Goal: Task Accomplishment & Management: Use online tool/utility

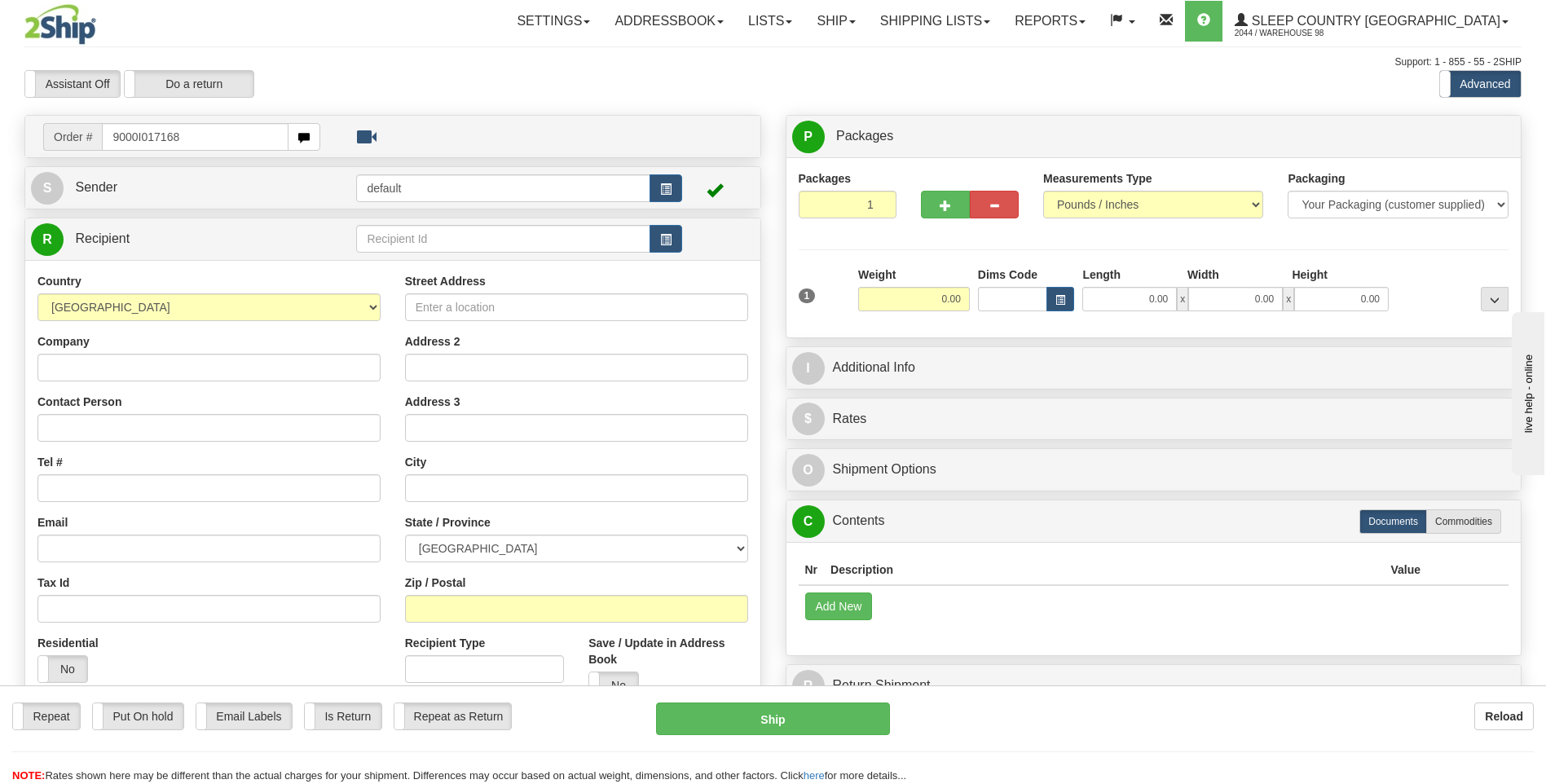
type input "9000I017168"
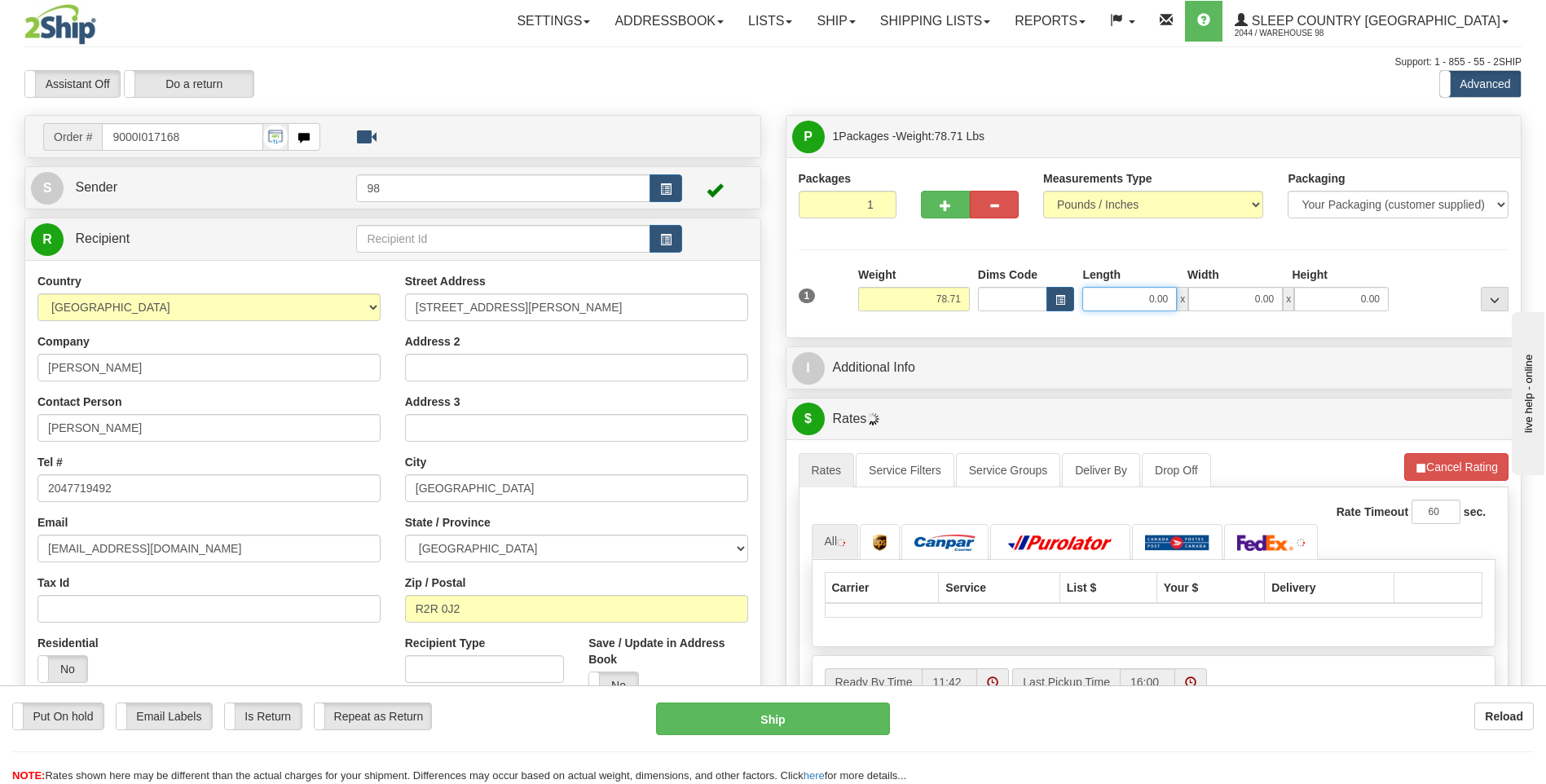
drag, startPoint x: 1144, startPoint y: 302, endPoint x: 1196, endPoint y: 300, distance: 52.0
click at [1196, 300] on div "0.00 x 0.00 x 0.00" at bounding box center [1236, 299] width 307 height 24
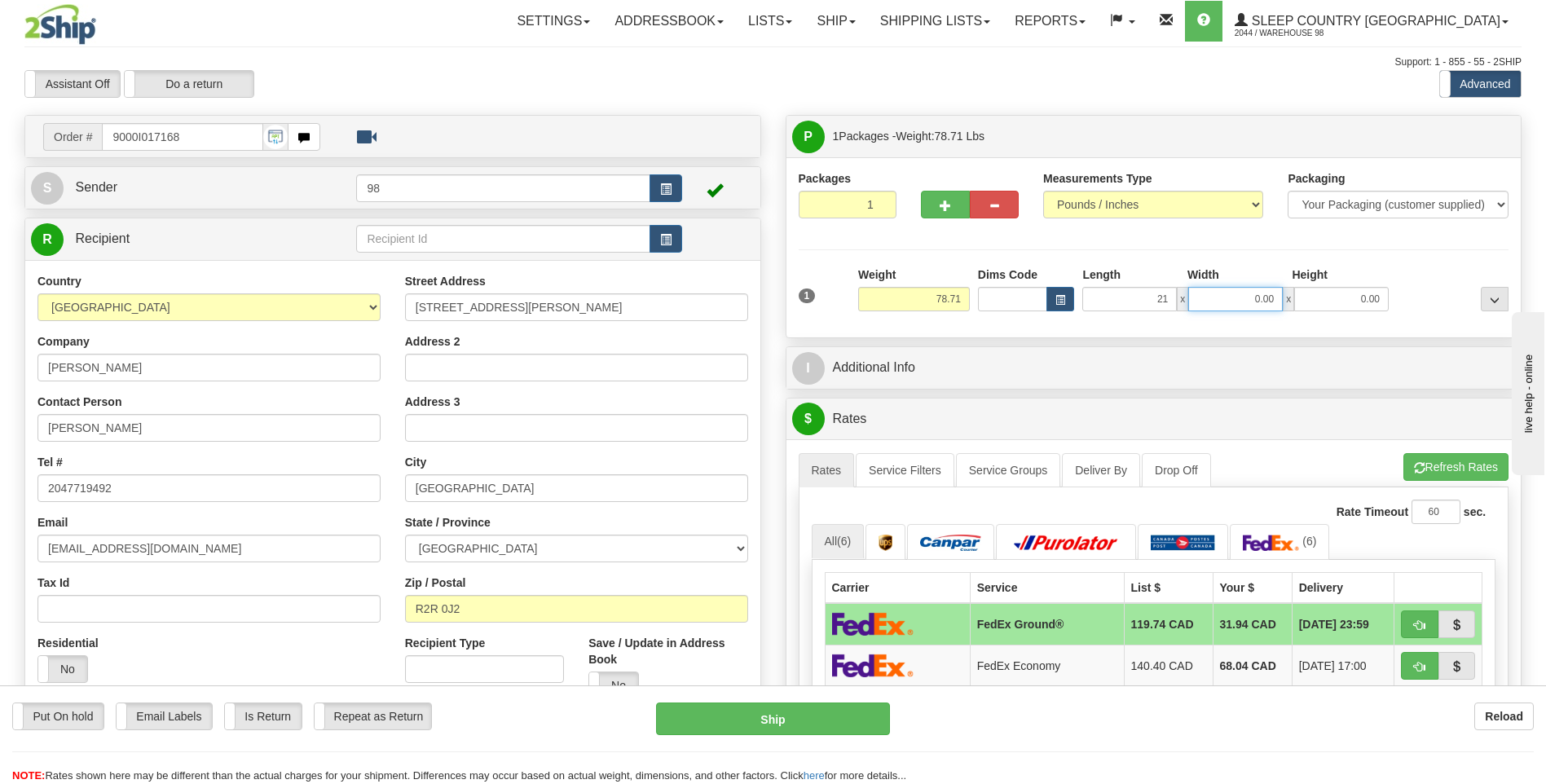
type input "21.00"
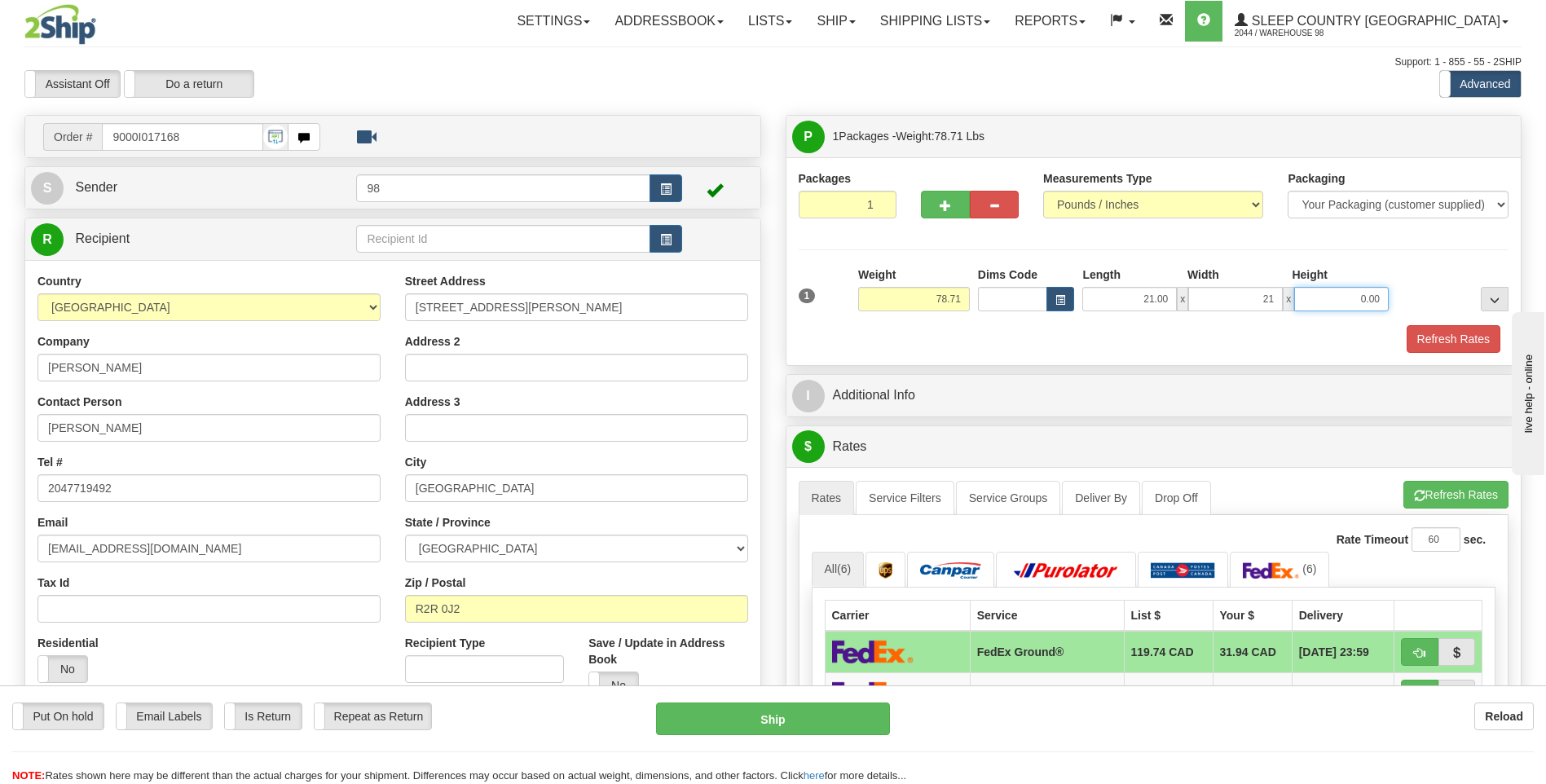
type input "21.00"
type input "42.00"
click at [1473, 333] on button "Refresh Rates" at bounding box center [1453, 339] width 94 height 28
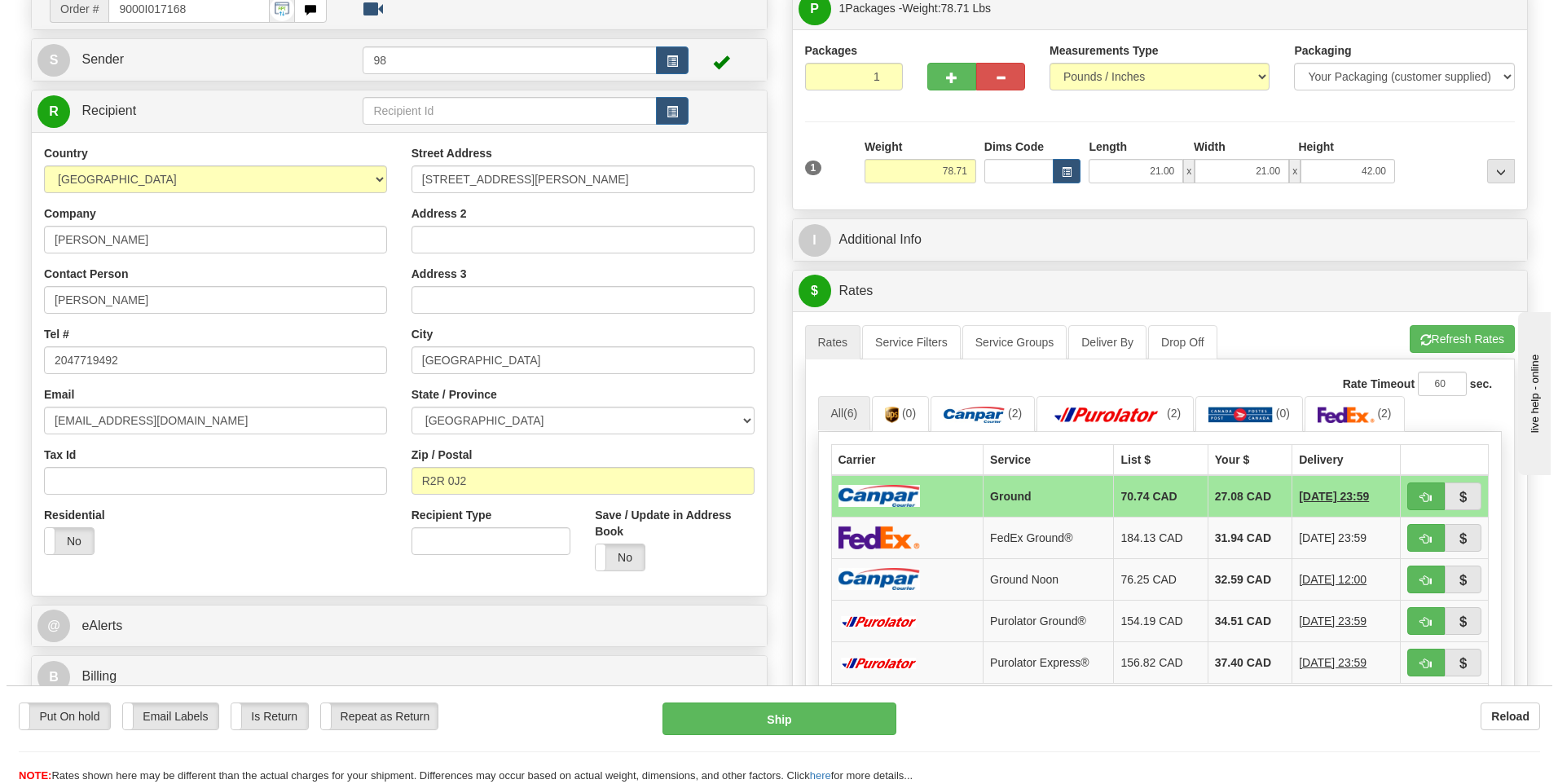
scroll to position [163, 0]
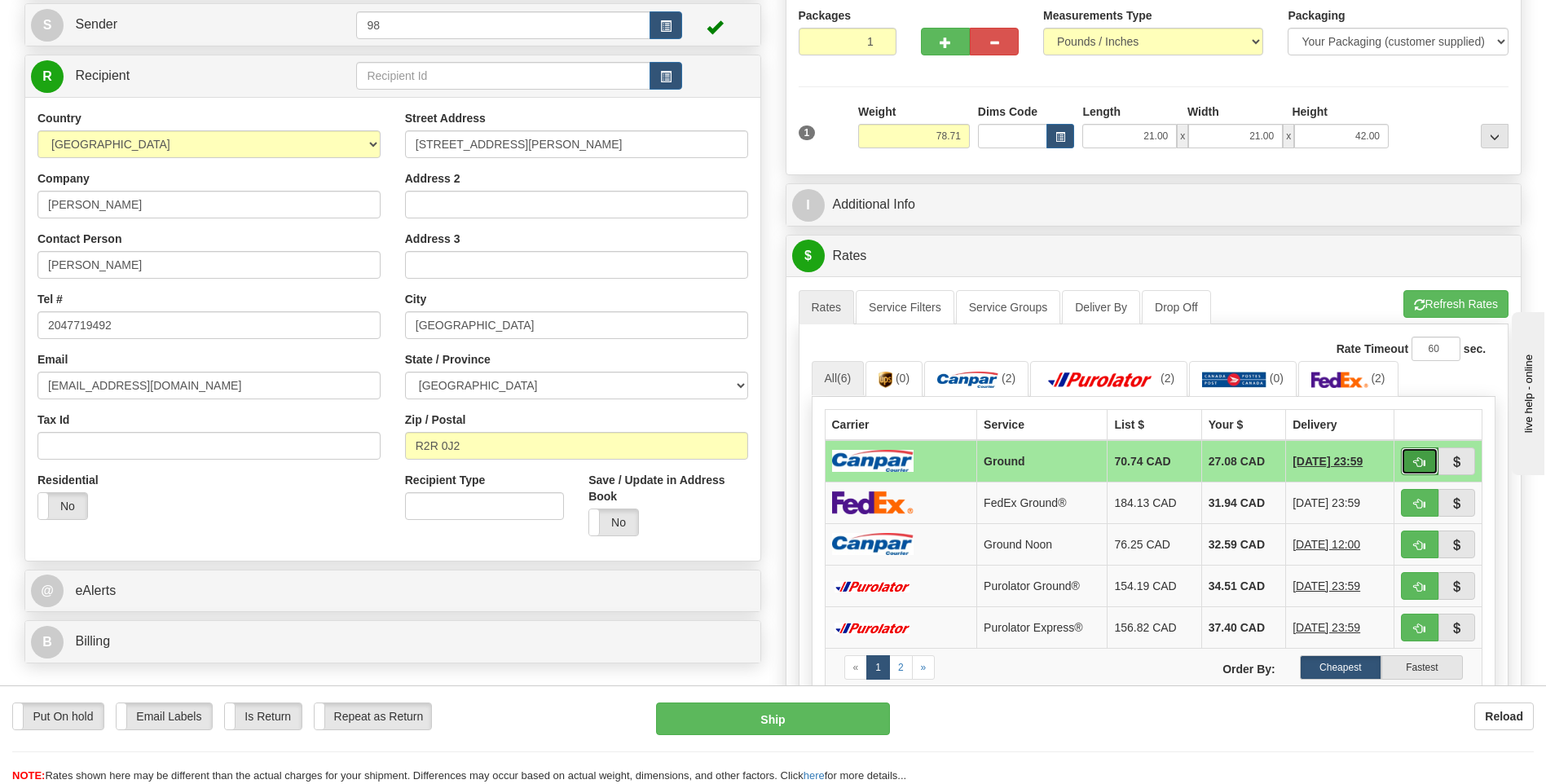
click at [1416, 457] on span "button" at bounding box center [1419, 462] width 11 height 10
type input "1"
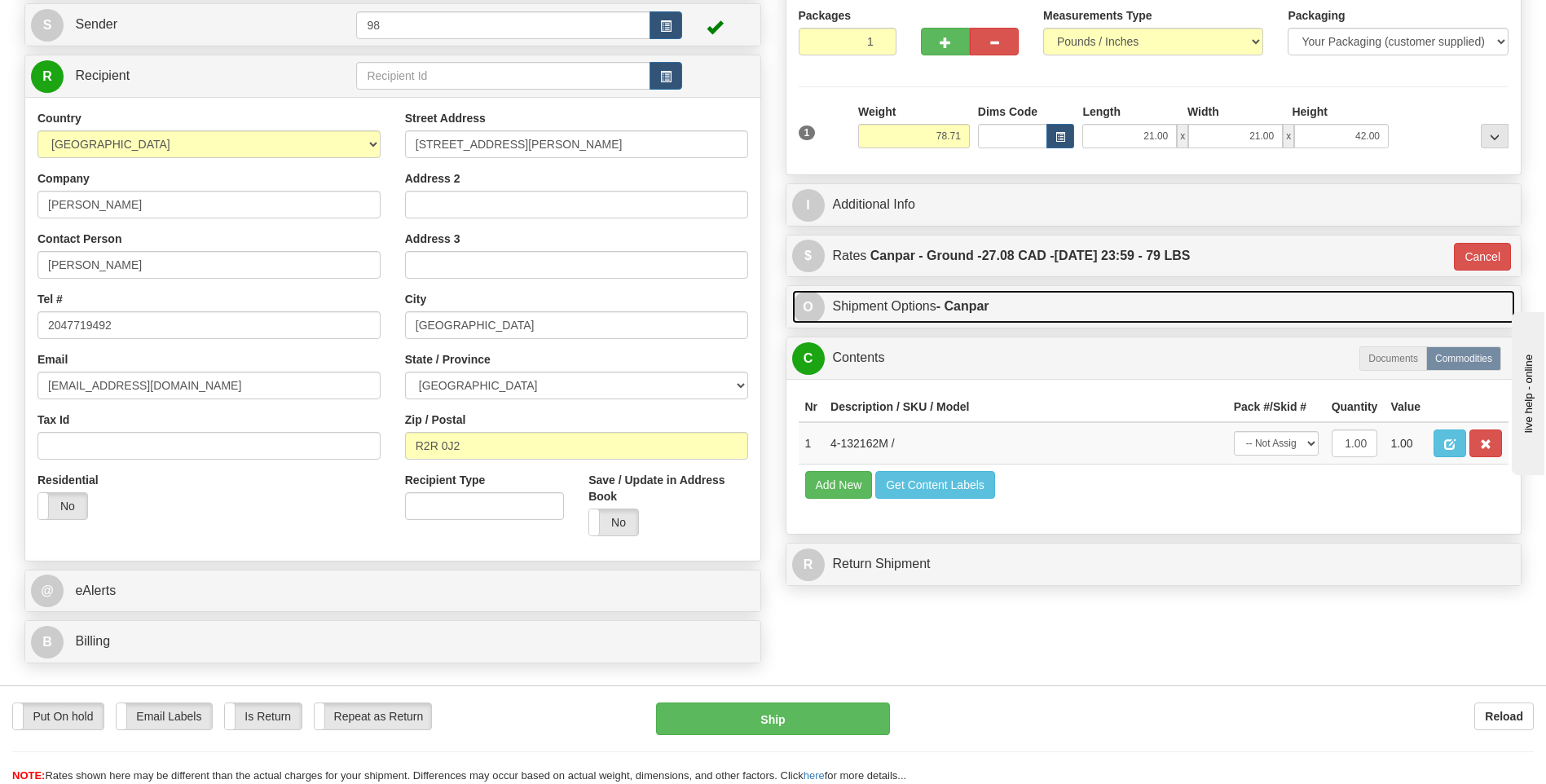
click at [938, 304] on link "O Shipment Options - Canpar" at bounding box center [1154, 307] width 724 height 34
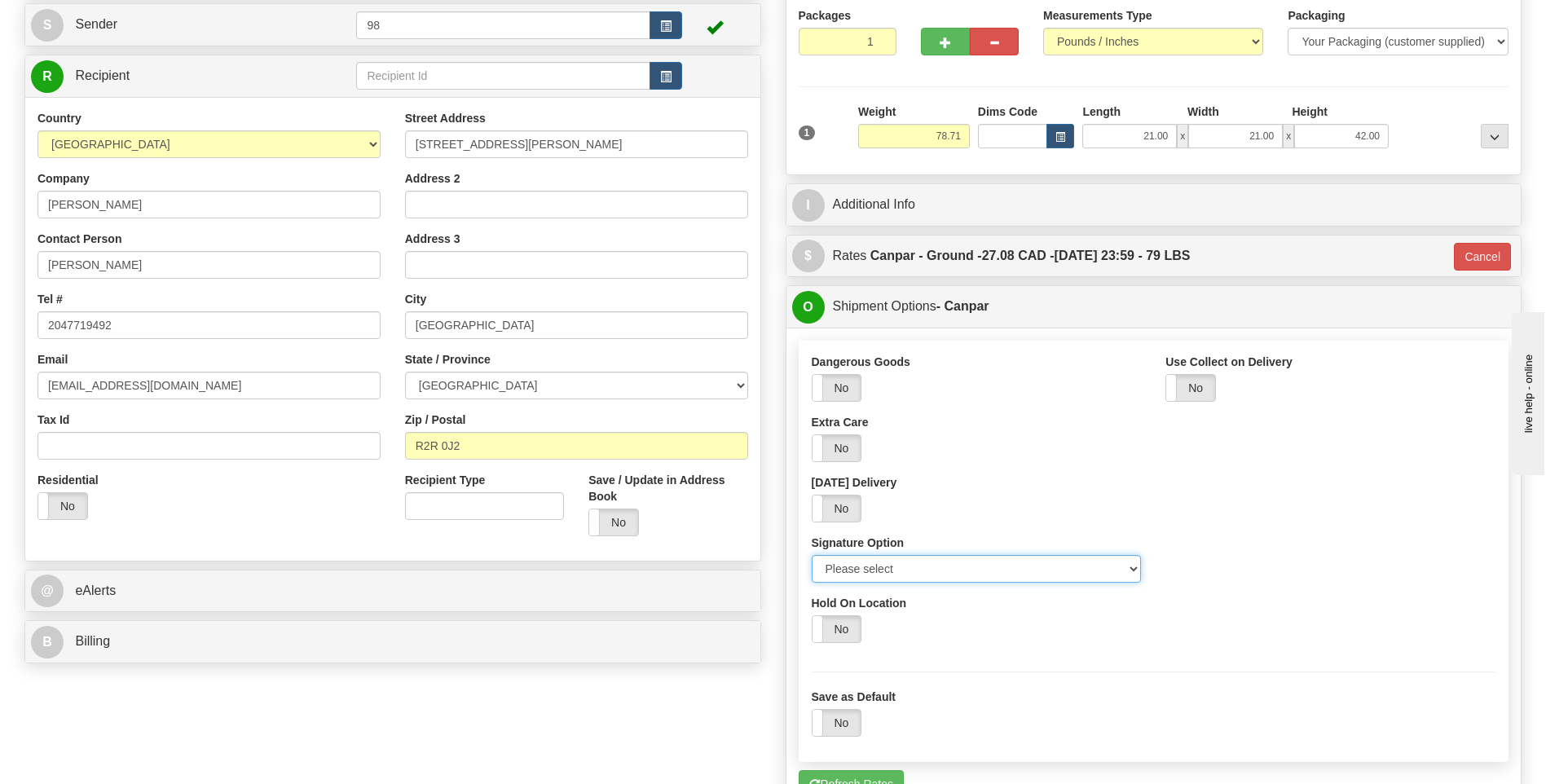
click at [949, 563] on select "Please select No Signature Required Signature Required Adult Signature" at bounding box center [976, 569] width 330 height 28
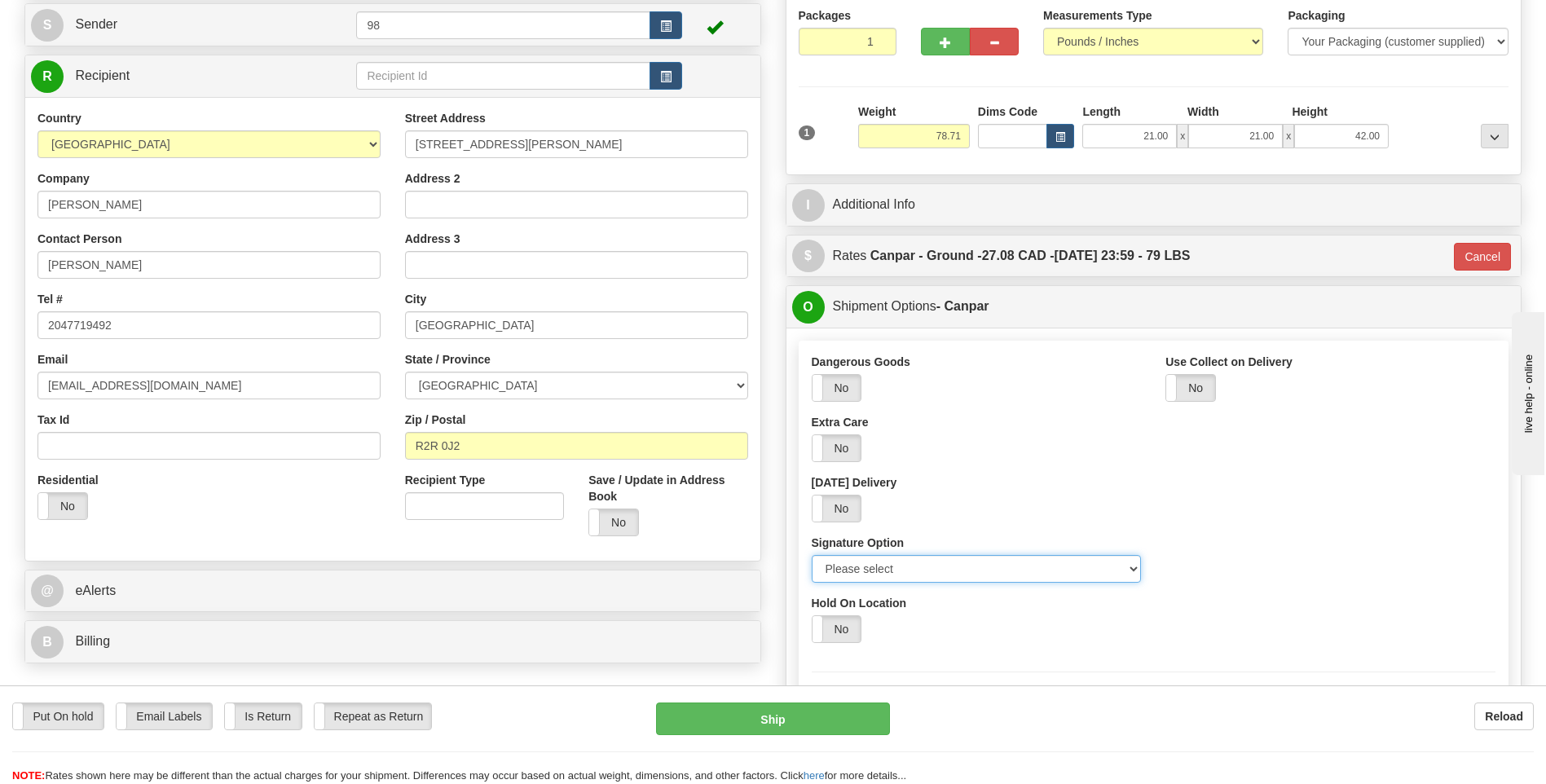
select select "2"
click at [812, 555] on select "Please select No Signature Required Signature Required Adult Signature" at bounding box center [976, 569] width 330 height 28
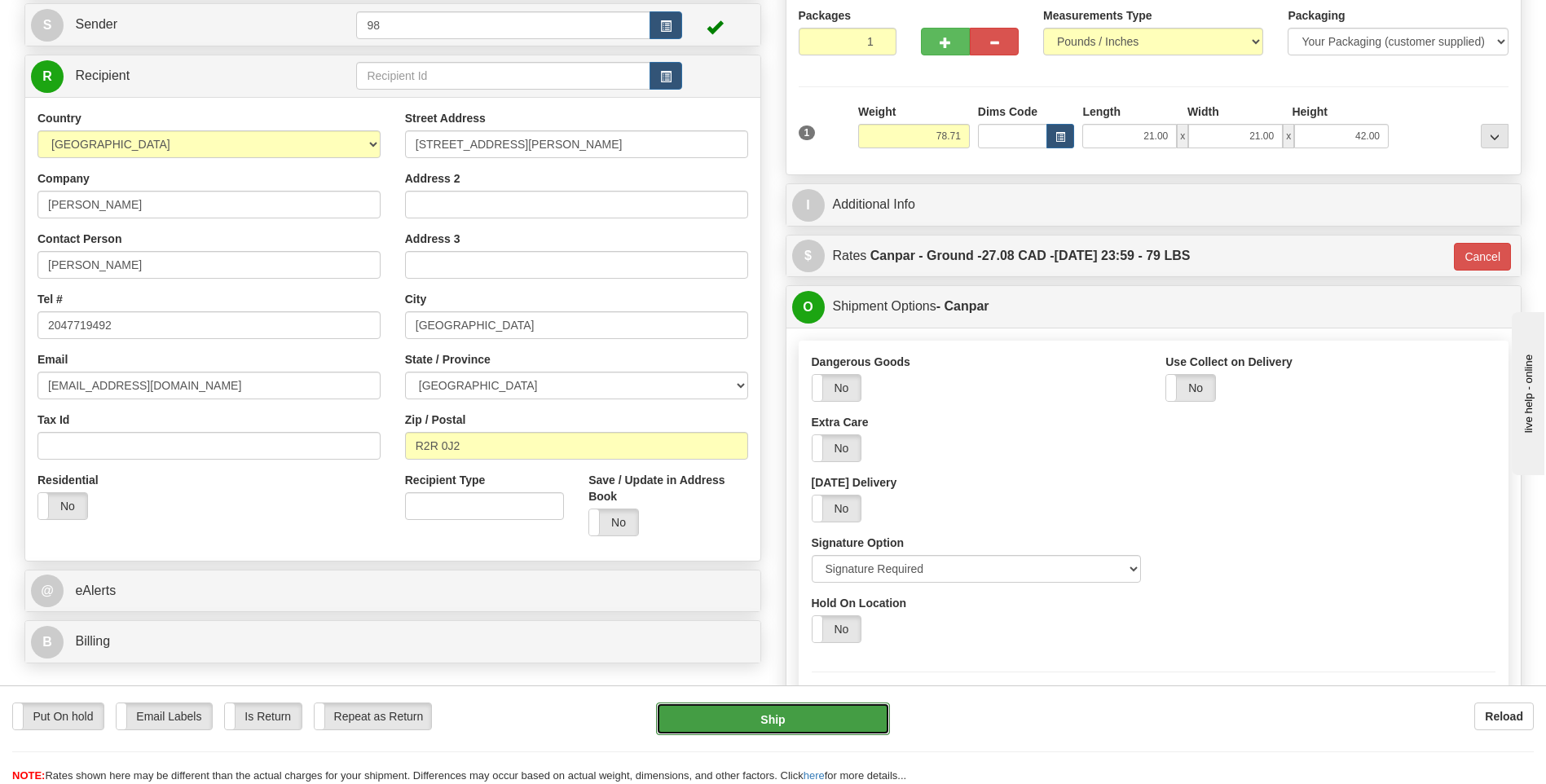
click at [807, 713] on button "Ship" at bounding box center [772, 719] width 233 height 33
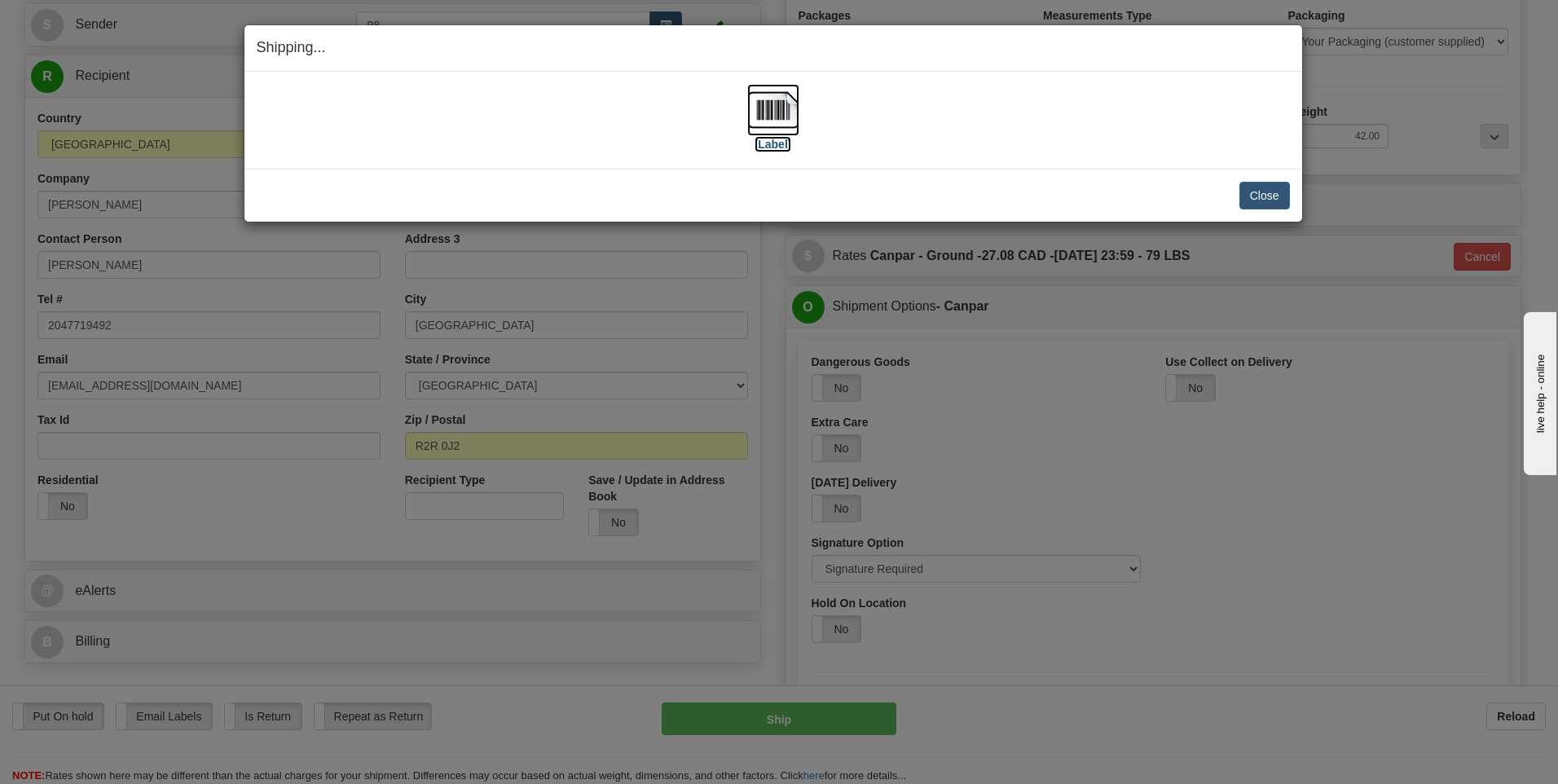
click at [796, 123] on img at bounding box center [773, 109] width 53 height 53
click at [1263, 202] on button "Close" at bounding box center [1264, 196] width 51 height 28
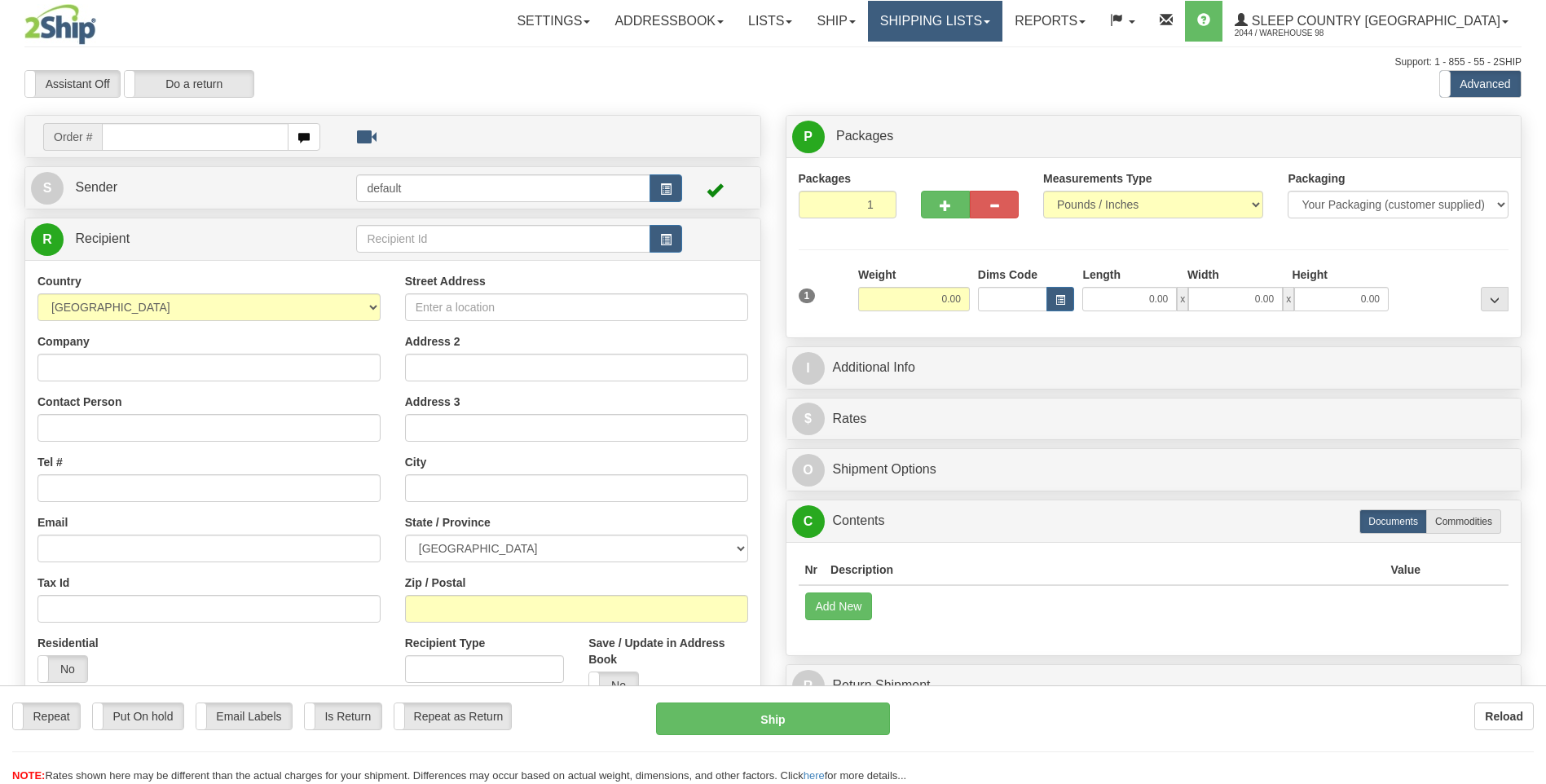
drag, startPoint x: 0, startPoint y: 0, endPoint x: 1004, endPoint y: 21, distance: 1004.2
click at [1004, 21] on div "Toggle navigation Settings Shipping Preferences Fields Preferences New" at bounding box center [773, 458] width 1546 height 918
click at [1002, 23] on link "Shipping lists" at bounding box center [935, 21] width 134 height 40
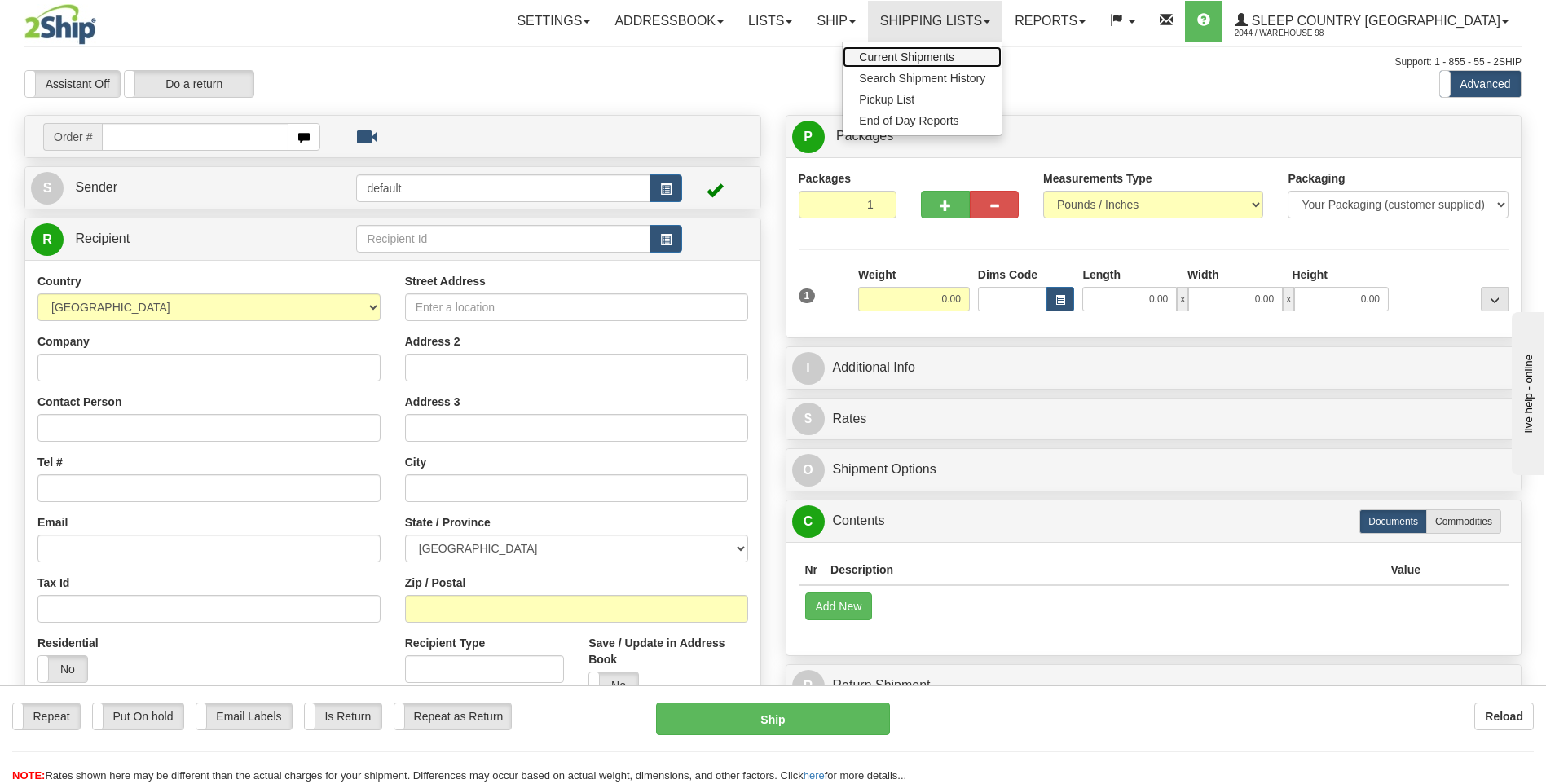
click at [954, 54] on span "Current Shipments" at bounding box center [907, 57] width 96 height 13
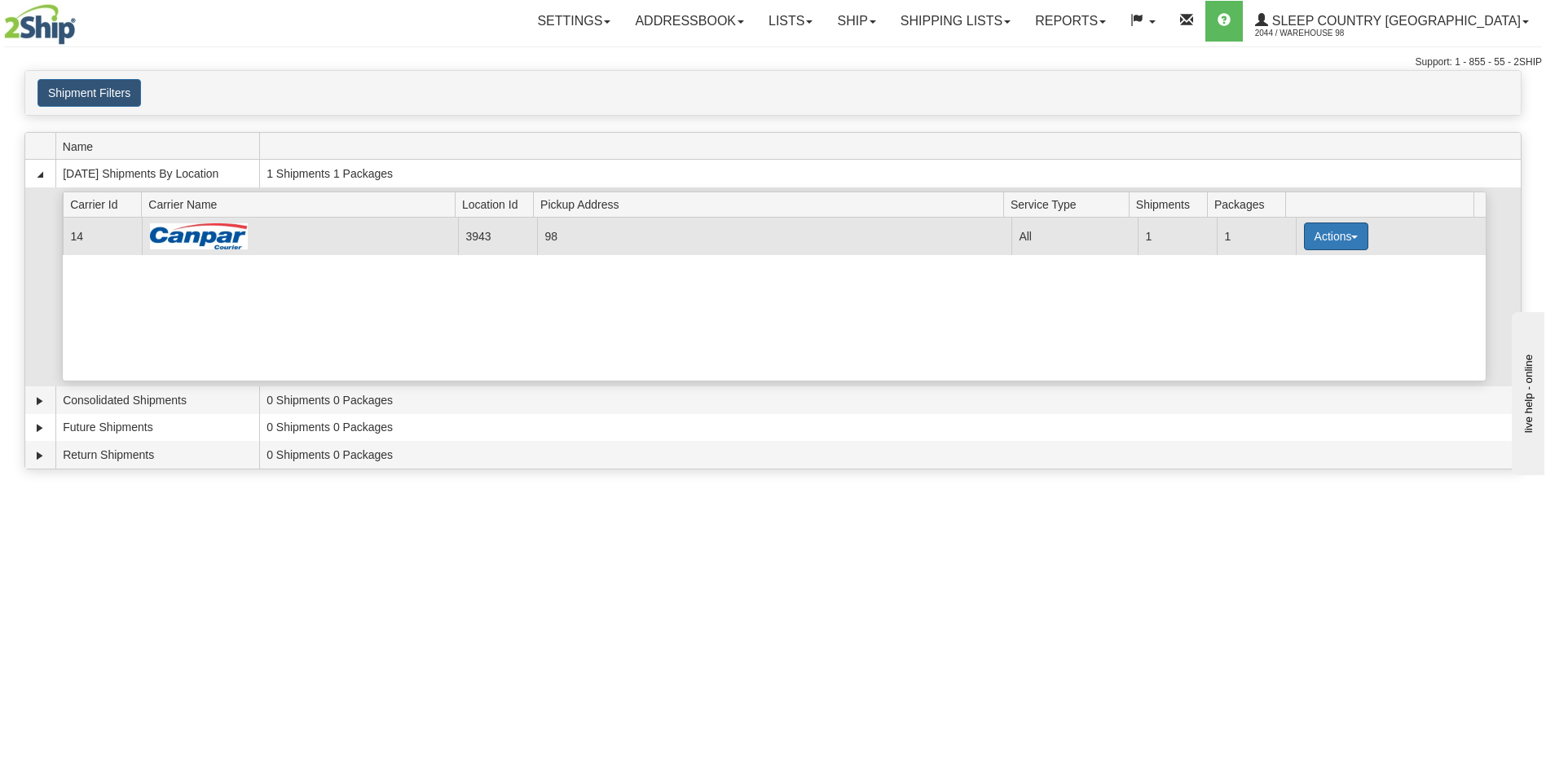
click at [1350, 233] on button "Actions" at bounding box center [1337, 236] width 65 height 28
click at [1284, 291] on span "Close" at bounding box center [1271, 287] width 37 height 11
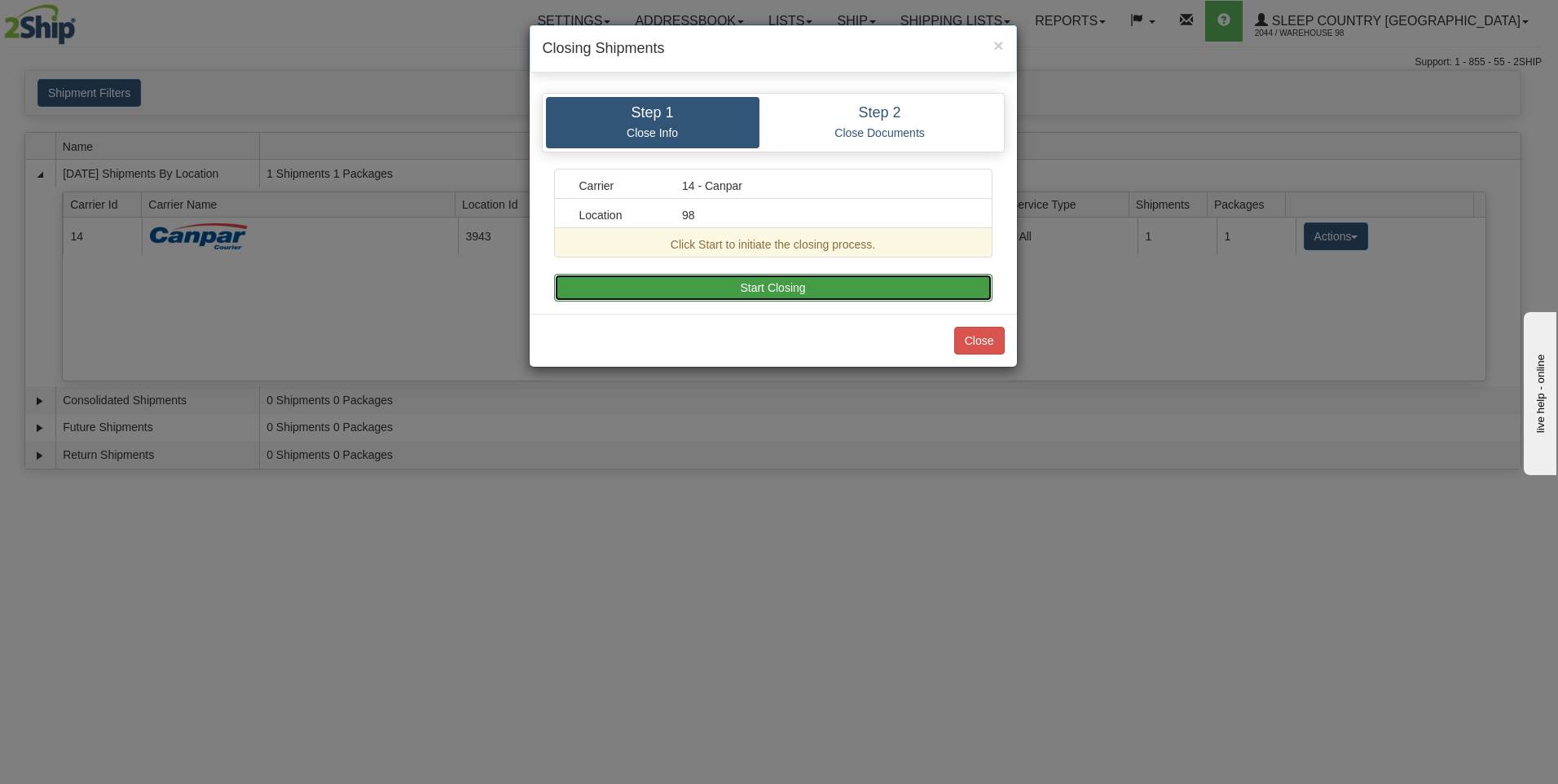
click at [905, 286] on button "Start Closing" at bounding box center [773, 288] width 439 height 28
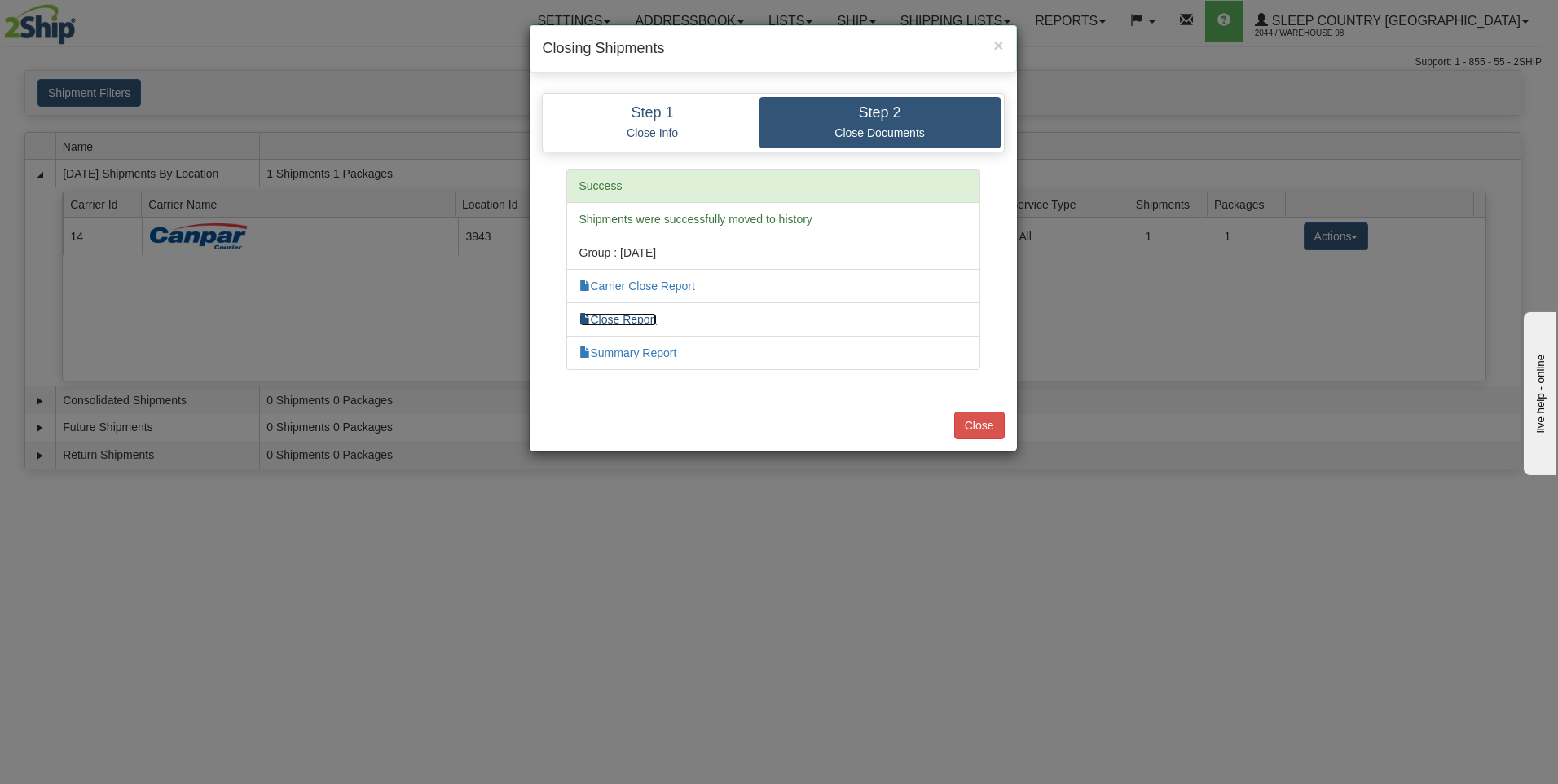
click at [632, 322] on link "Close Report" at bounding box center [618, 319] width 78 height 13
click at [982, 425] on button "Close" at bounding box center [979, 426] width 51 height 28
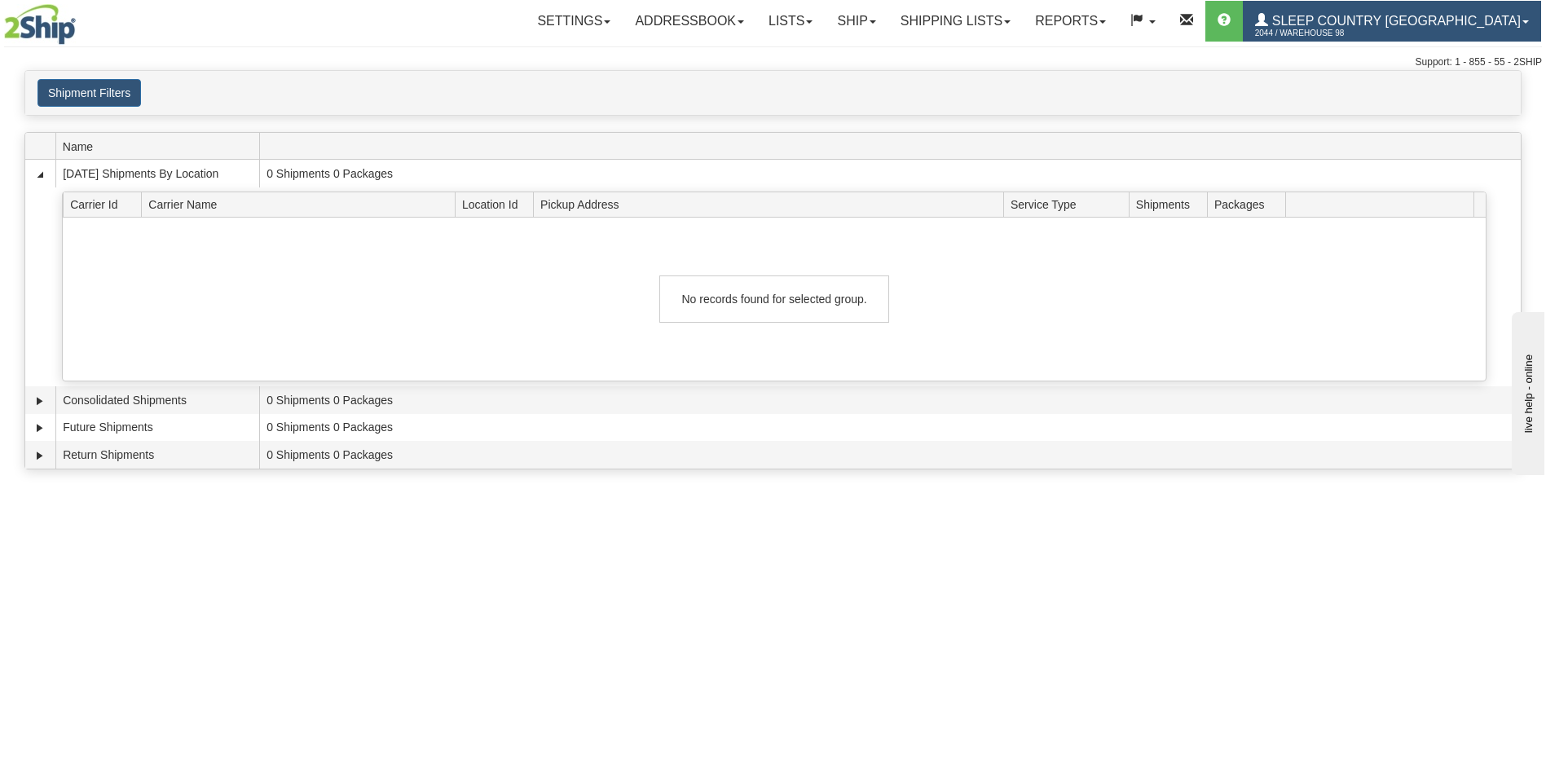
click at [1397, 23] on span "Sleep Country [GEOGRAPHIC_DATA]" at bounding box center [1393, 21] width 252 height 14
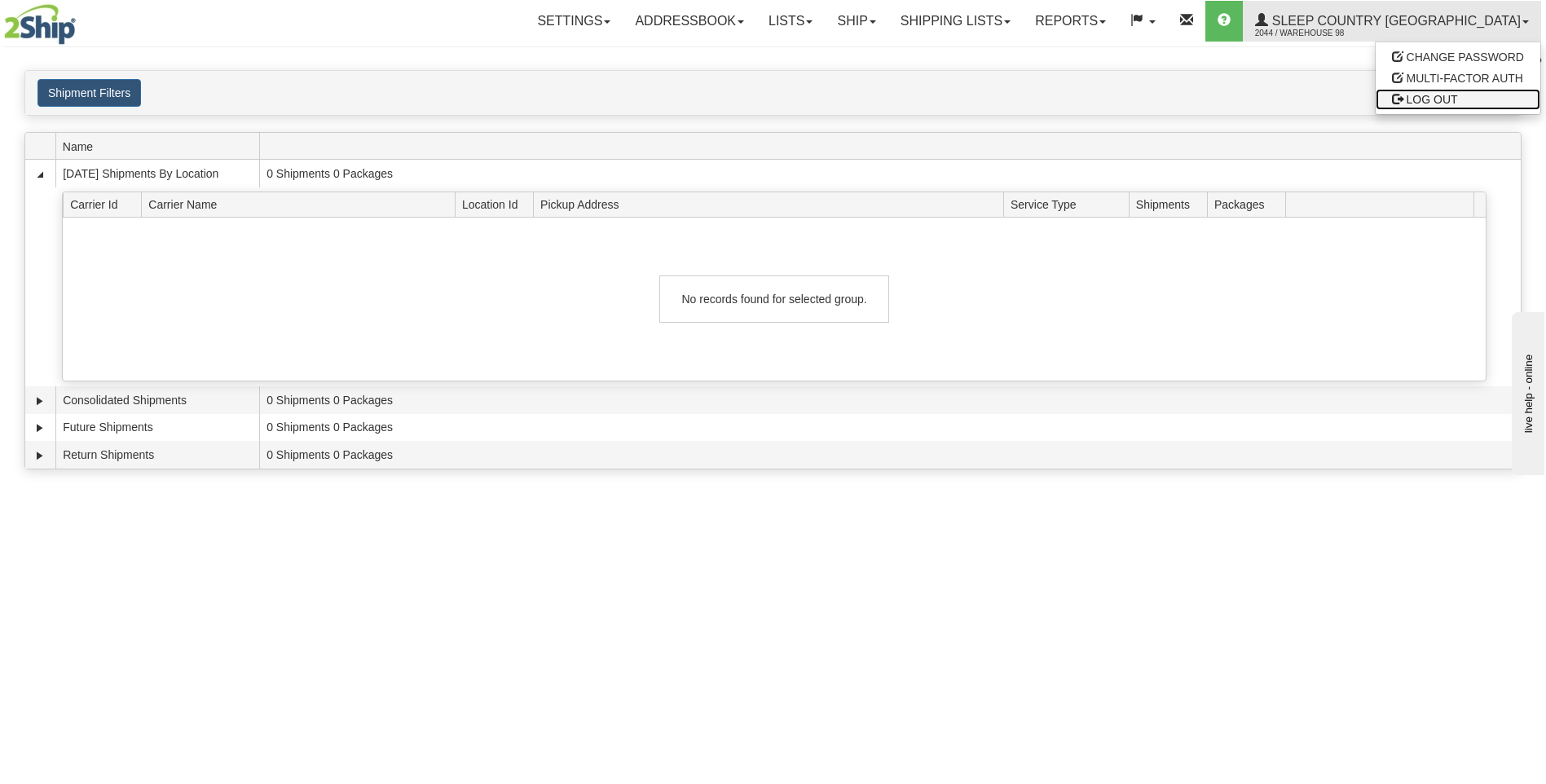
click at [1425, 99] on span "LOG OUT" at bounding box center [1432, 99] width 52 height 13
